Goal: Information Seeking & Learning: Learn about a topic

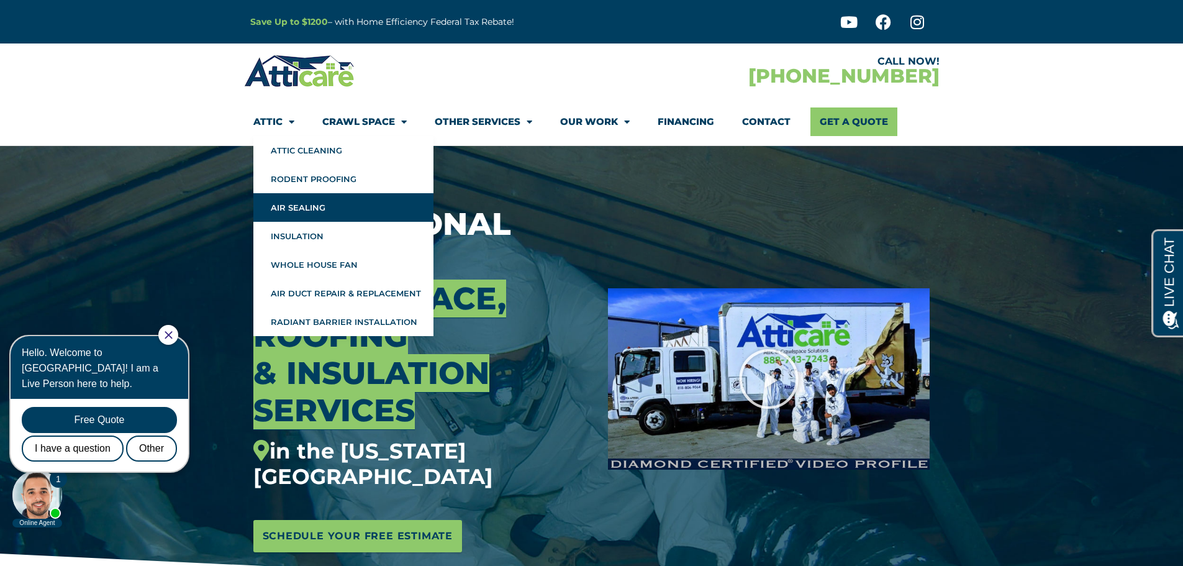
click at [310, 204] on link "Air Sealing" at bounding box center [343, 207] width 180 height 29
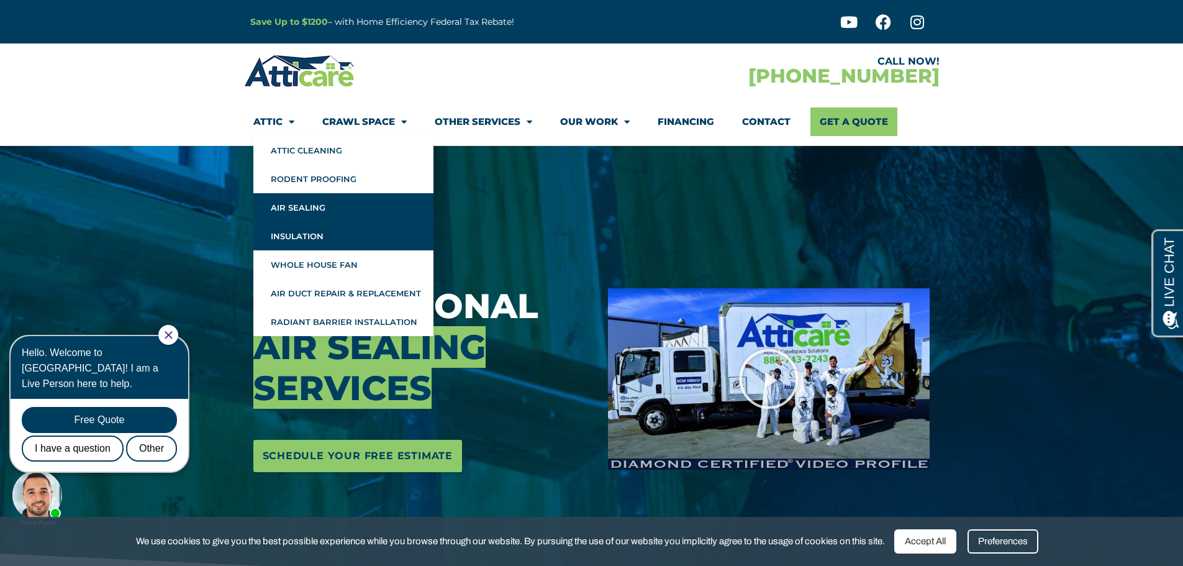
click at [323, 236] on link "Insulation" at bounding box center [343, 236] width 180 height 29
